Goal: Task Accomplishment & Management: Use online tool/utility

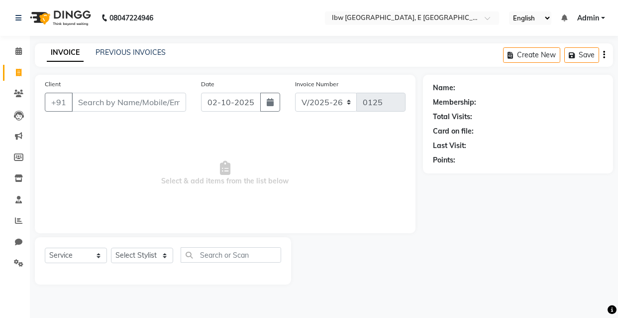
select select "8549"
select select "service"
click at [114, 52] on link "PREVIOUS INVOICES" at bounding box center [131, 52] width 70 height 9
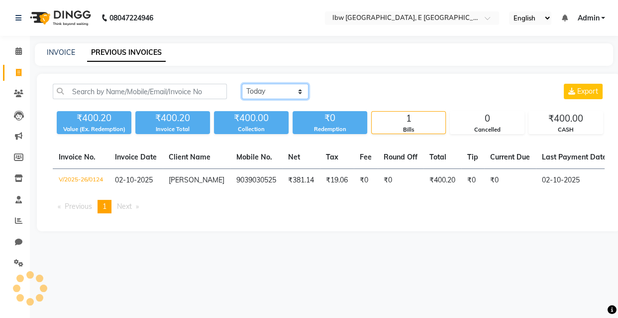
click at [300, 90] on select "[DATE] [DATE] Custom Range" at bounding box center [275, 91] width 67 height 15
click at [242, 84] on select "[DATE] [DATE] Custom Range" at bounding box center [275, 91] width 67 height 15
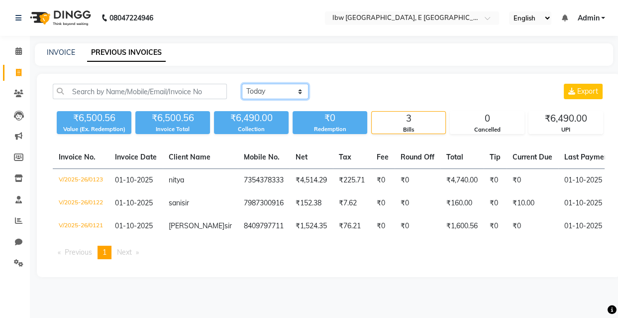
click at [301, 88] on select "[DATE] [DATE] Custom Range" at bounding box center [275, 91] width 67 height 15
click at [242, 84] on select "[DATE] [DATE] Custom Range" at bounding box center [275, 91] width 67 height 15
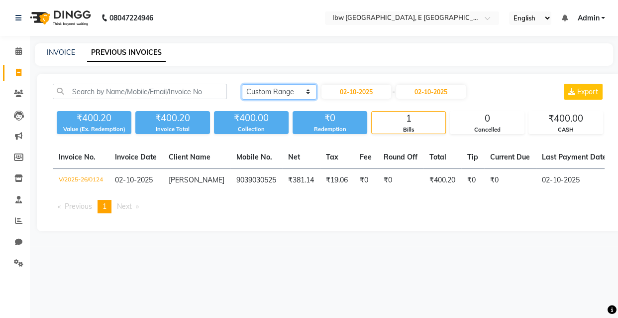
click at [300, 91] on select "[DATE] [DATE] Custom Range" at bounding box center [279, 91] width 75 height 15
select select "[DATE]"
click at [242, 84] on select "[DATE] [DATE] Custom Range" at bounding box center [279, 91] width 75 height 15
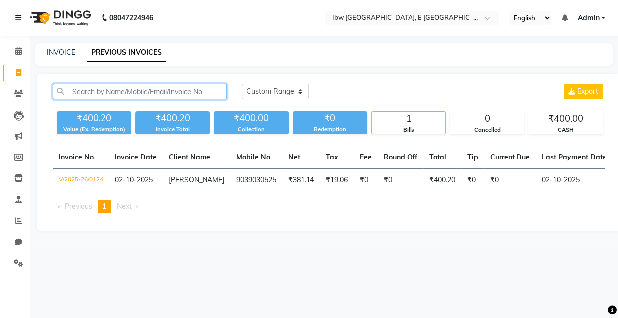
click at [75, 92] on input "text" at bounding box center [140, 91] width 174 height 15
click at [63, 47] on div "INVOICE" at bounding box center [61, 52] width 28 height 10
click at [62, 50] on link "INVOICE" at bounding box center [61, 52] width 28 height 9
select select "service"
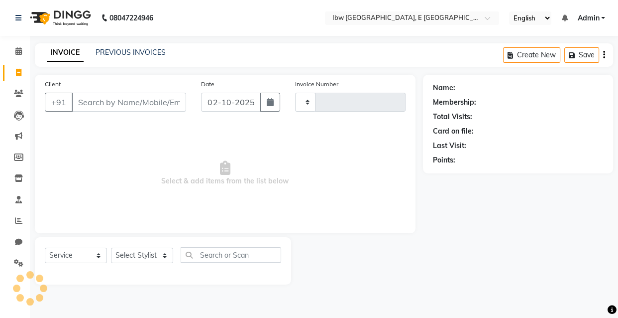
type input "0125"
select select "8549"
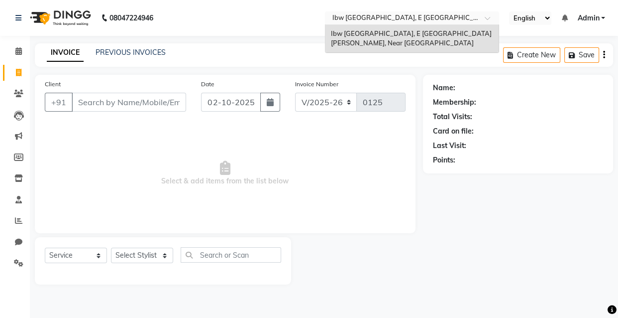
click at [488, 21] on span at bounding box center [491, 21] width 12 height 10
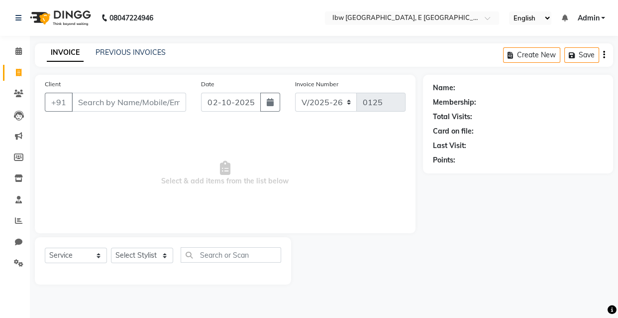
click at [278, 53] on div "INVOICE PREVIOUS INVOICES Create New Save" at bounding box center [324, 54] width 579 height 23
